Goal: Task Accomplishment & Management: Use online tool/utility

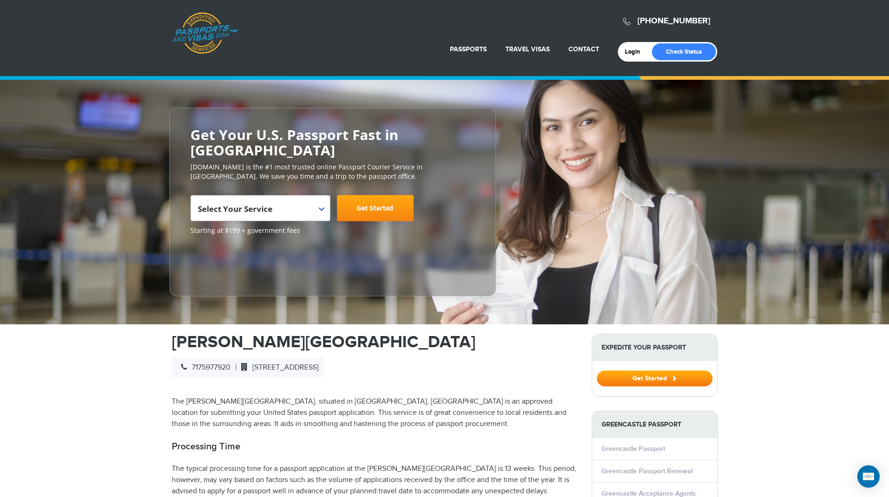
click at [315, 206] on span "Select Your Service" at bounding box center [259, 212] width 123 height 26
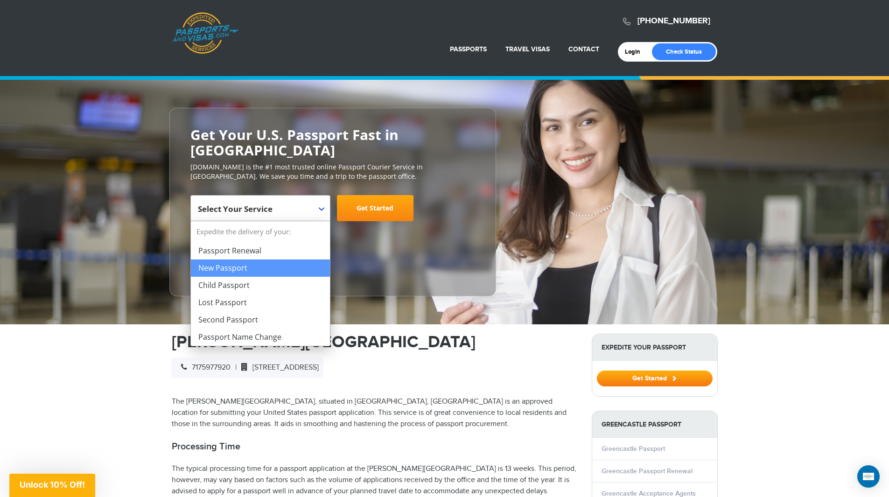
select select "**********"
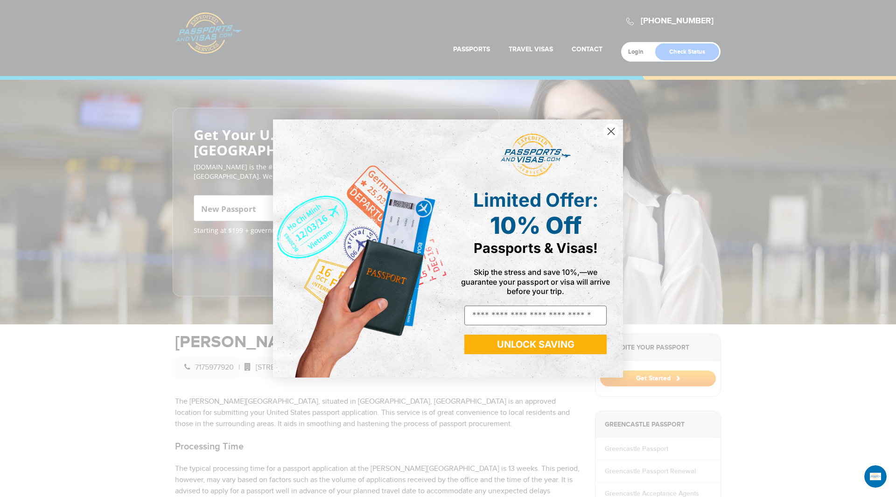
click at [608, 128] on icon "Close dialog" at bounding box center [611, 131] width 7 height 7
